Goal: Navigation & Orientation: Go to known website

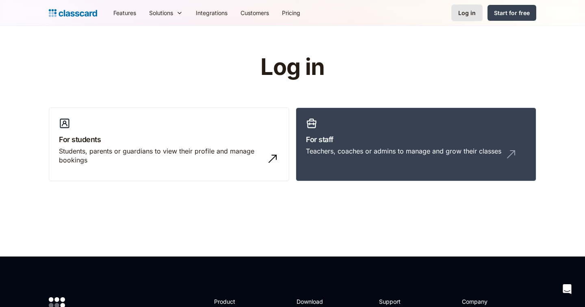
click at [470, 9] on div "Log in" at bounding box center [467, 13] width 17 height 9
click at [409, 162] on link "For staff Teachers, coaches or admins to manage and grow their classes" at bounding box center [416, 144] width 241 height 74
